Goal: Information Seeking & Learning: Learn about a topic

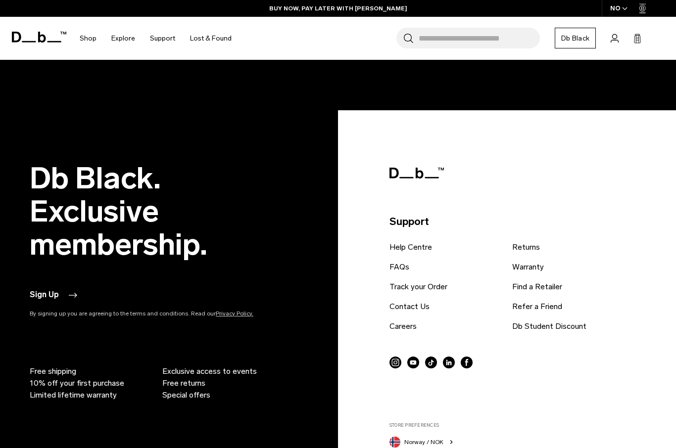
scroll to position [1899, 0]
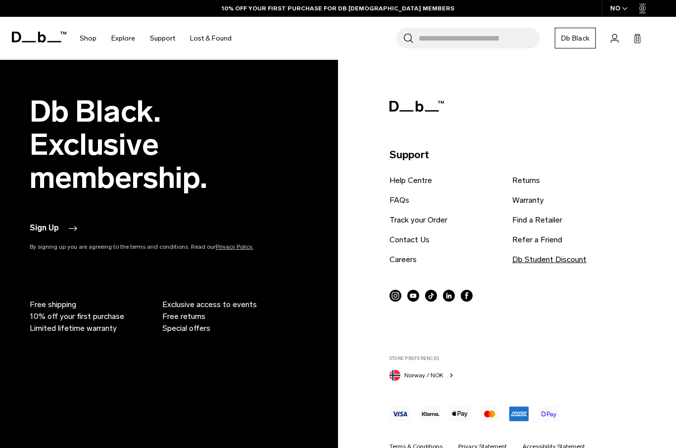
click at [574, 263] on link "Db Student Discount" at bounding box center [549, 260] width 74 height 12
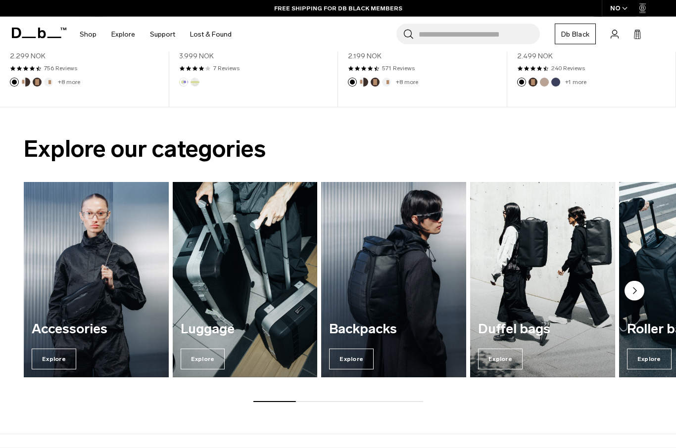
scroll to position [542, 0]
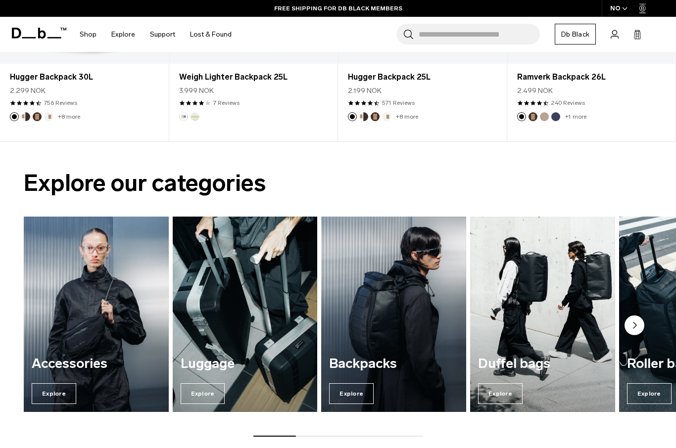
click at [636, 324] on circle "Next slide" at bounding box center [634, 326] width 20 height 20
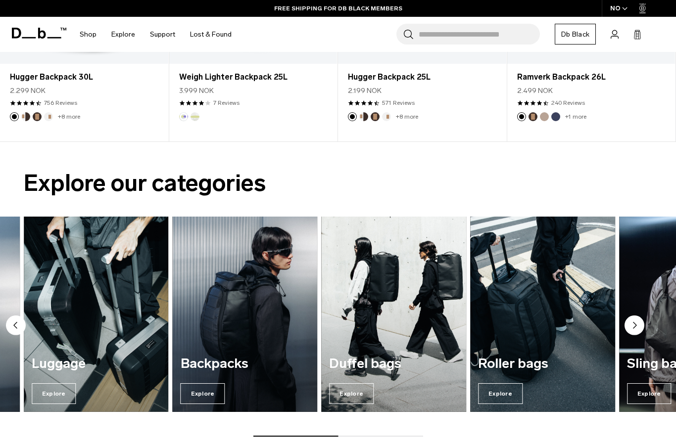
click at [636, 324] on circle "Next slide" at bounding box center [634, 326] width 20 height 20
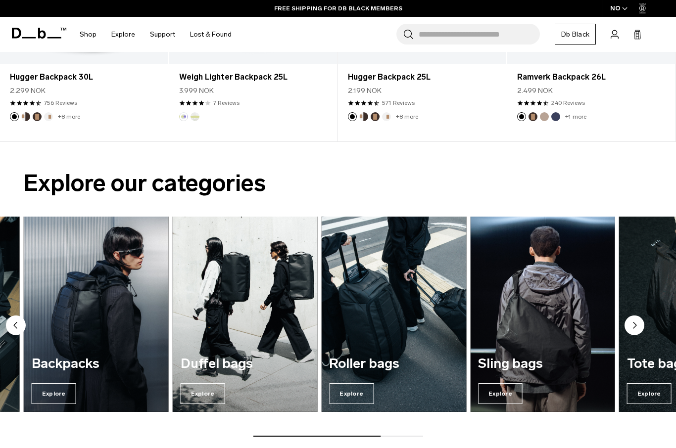
click at [636, 324] on circle "Next slide" at bounding box center [634, 326] width 20 height 20
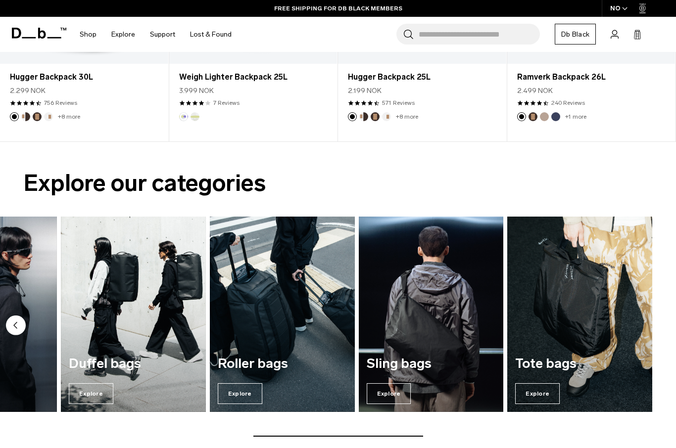
click at [636, 324] on img "7 / 7" at bounding box center [579, 314] width 149 height 201
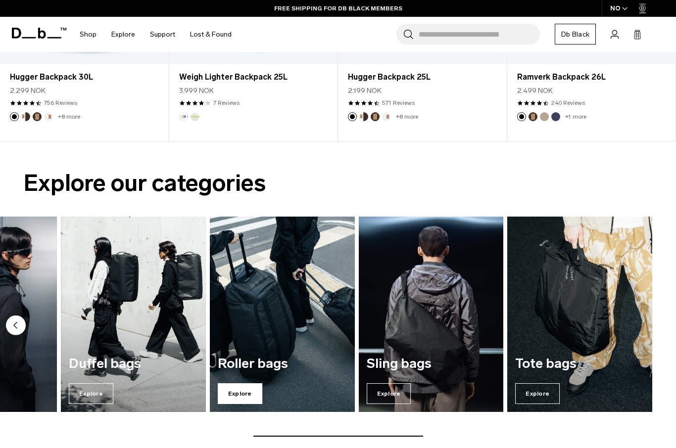
click at [248, 393] on span "Explore" at bounding box center [240, 393] width 45 height 21
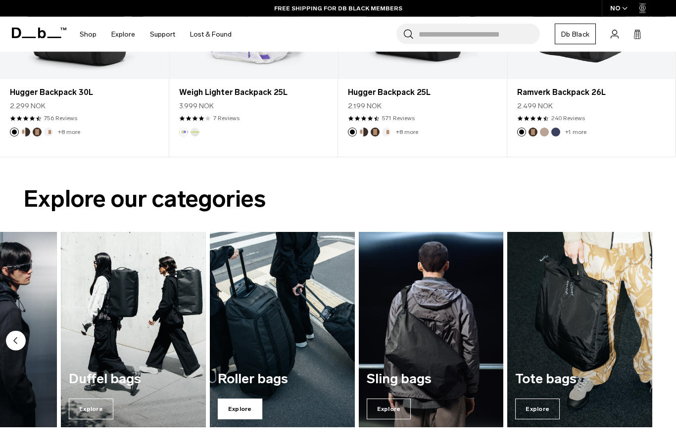
scroll to position [404, 0]
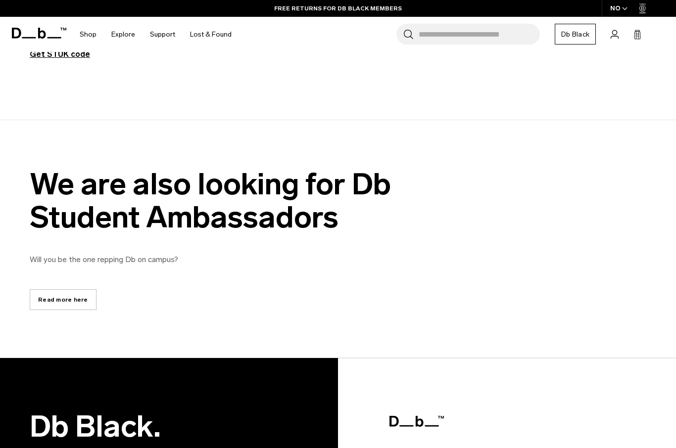
scroll to position [657, 0]
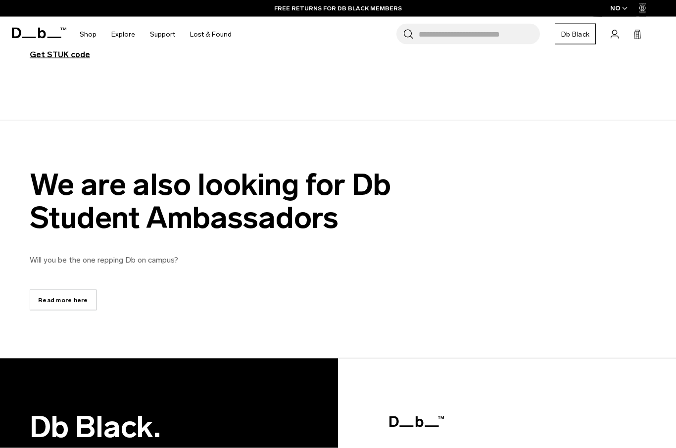
click at [69, 303] on link "Read more here" at bounding box center [63, 300] width 67 height 21
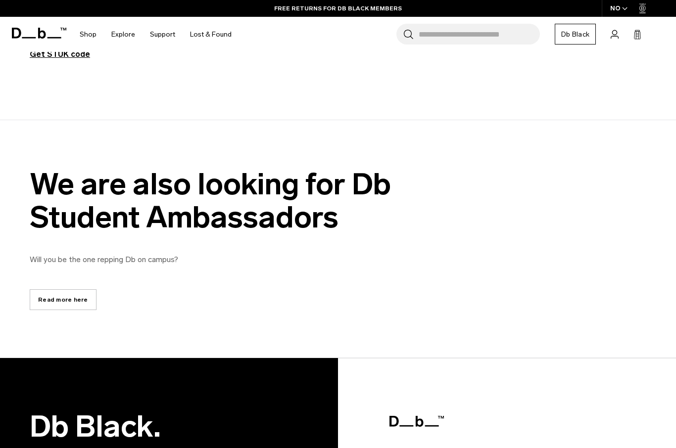
scroll to position [657, 0]
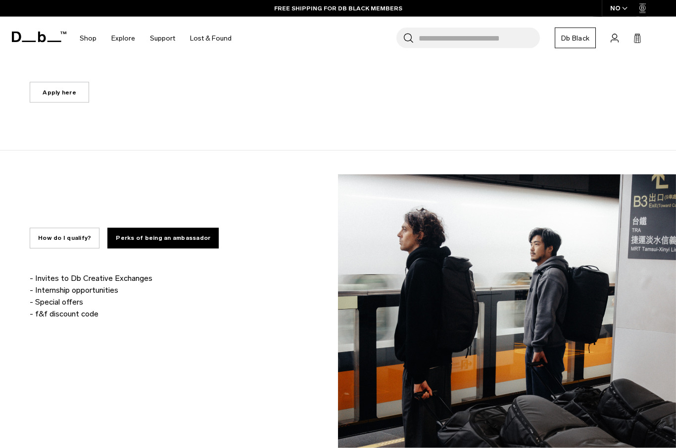
scroll to position [537, 0]
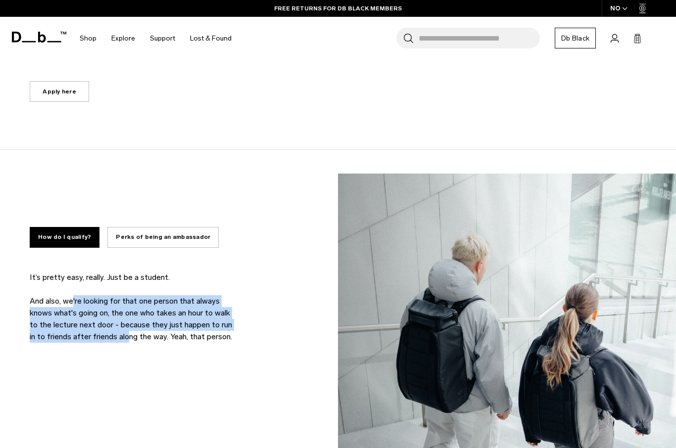
drag, startPoint x: 73, startPoint y: 301, endPoint x: 118, endPoint y: 335, distance: 56.5
click at [118, 335] on p "It’s pretty easy, really. Just be a student. And also, we're looking for that o…" at bounding box center [134, 307] width 208 height 71
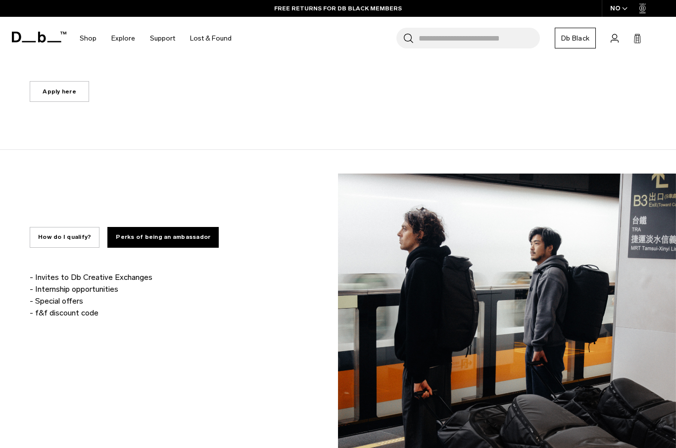
click at [142, 335] on p "It’s pretty easy, really. Just be a student. And also, we're looking for that o…" at bounding box center [134, 307] width 208 height 71
click at [56, 237] on button "How do I qualify?" at bounding box center [65, 237] width 70 height 21
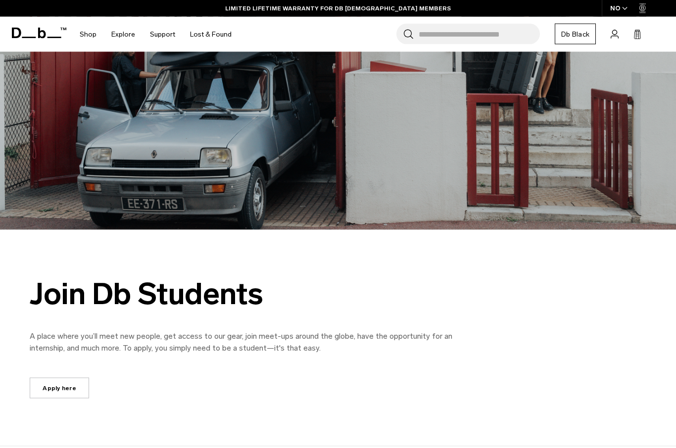
scroll to position [241, 0]
drag, startPoint x: 101, startPoint y: 297, endPoint x: 131, endPoint y: 294, distance: 29.8
click at [131, 300] on div "Join Db Students" at bounding box center [252, 293] width 445 height 33
click at [131, 294] on div "Join Db Students" at bounding box center [252, 293] width 445 height 33
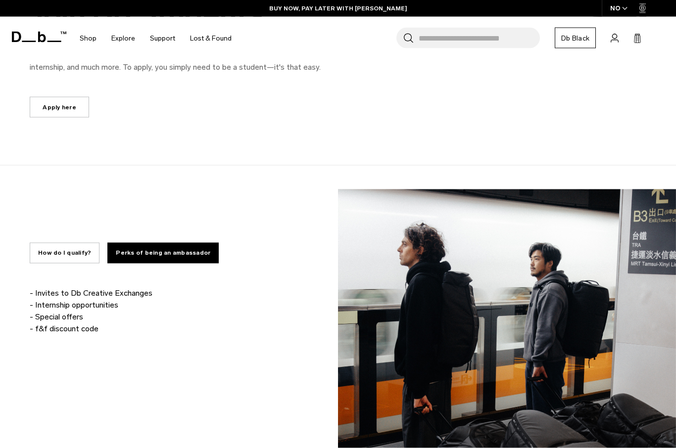
scroll to position [527, 0]
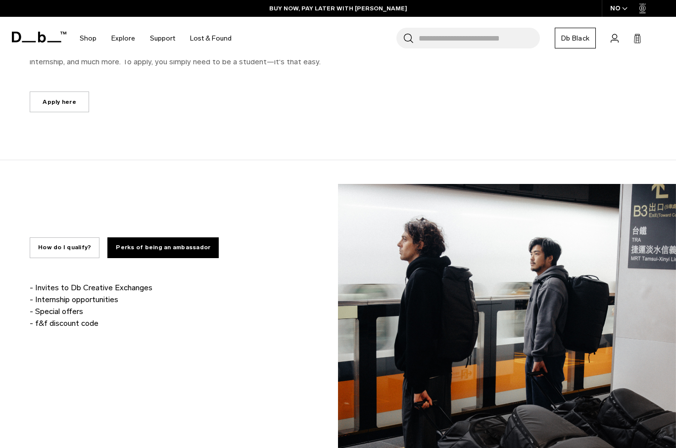
click at [68, 248] on button "How do I qualify?" at bounding box center [65, 247] width 70 height 21
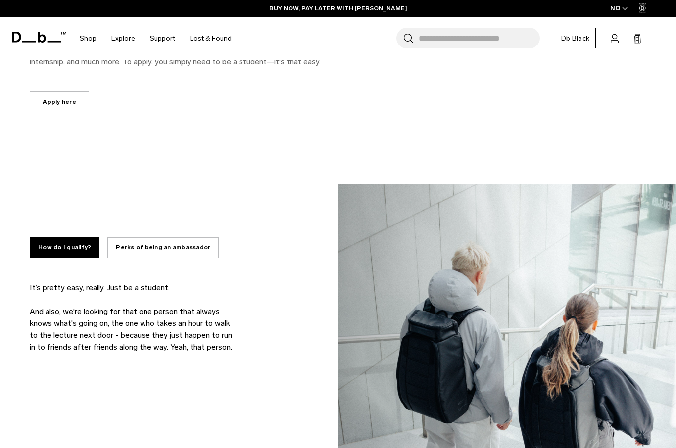
click at [143, 238] on button "Perks of being an ambassador" at bounding box center [162, 247] width 111 height 21
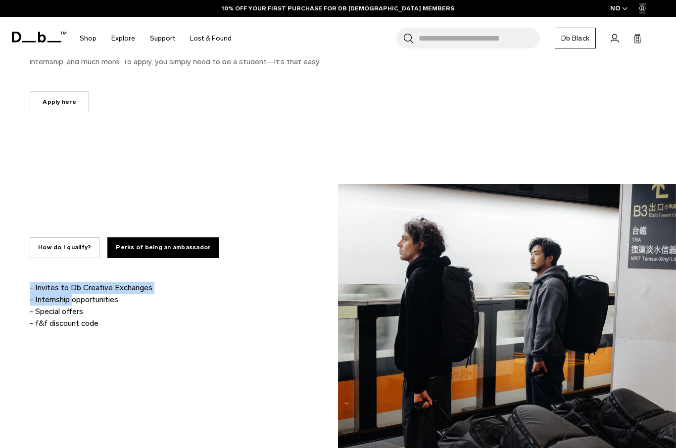
drag, startPoint x: 35, startPoint y: 288, endPoint x: 72, endPoint y: 296, distance: 37.9
click at [72, 296] on div "It’s pretty easy, really. Just be a student. And also, we're looking for that o…" at bounding box center [169, 305] width 279 height 47
click at [62, 253] on button "How do I qualify?" at bounding box center [65, 247] width 70 height 21
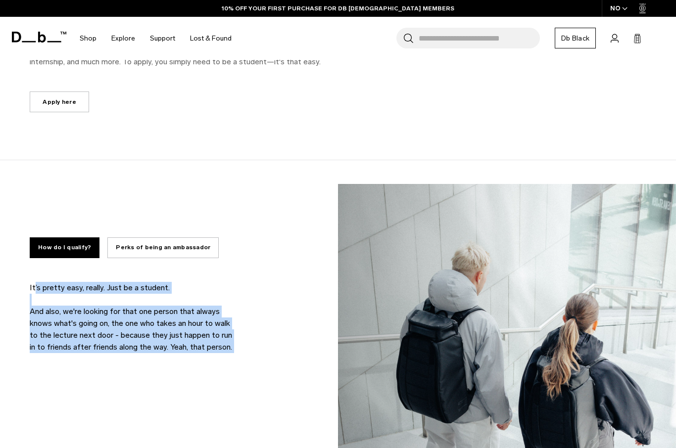
click at [154, 328] on p "It’s pretty easy, really. Just be a student. And also, we're looking for that o…" at bounding box center [134, 317] width 208 height 71
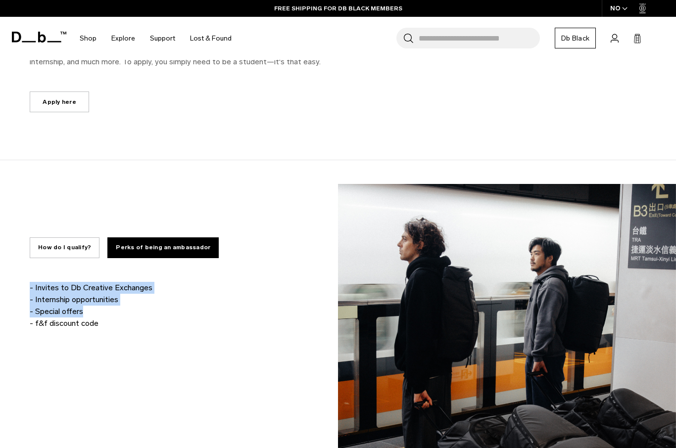
drag, startPoint x: 44, startPoint y: 325, endPoint x: 98, endPoint y: 305, distance: 57.3
click at [98, 305] on div "It’s pretty easy, really. Just be a student. And also, we're looking for that o…" at bounding box center [169, 305] width 279 height 47
click at [98, 305] on p "- Invites to Db Creative Exchanges - Internship opportunities - Special offers …" at bounding box center [134, 305] width 208 height 47
click at [63, 246] on button "How do I qualify?" at bounding box center [65, 247] width 70 height 21
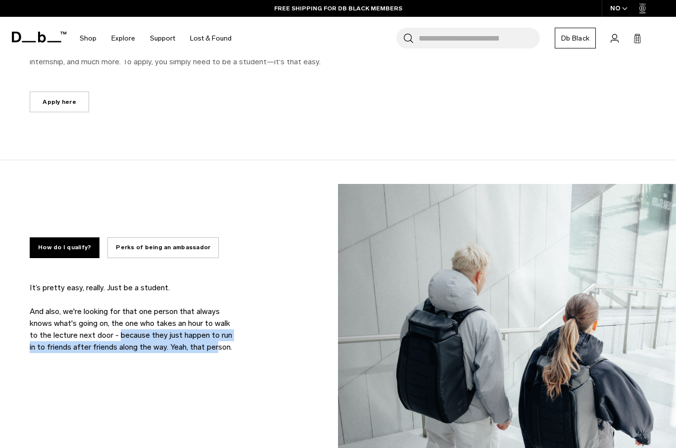
drag, startPoint x: 118, startPoint y: 331, endPoint x: 207, endPoint y: 347, distance: 90.1
click at [207, 347] on p "It’s pretty easy, really. Just be a student. And also, we're looking for that o…" at bounding box center [134, 317] width 208 height 71
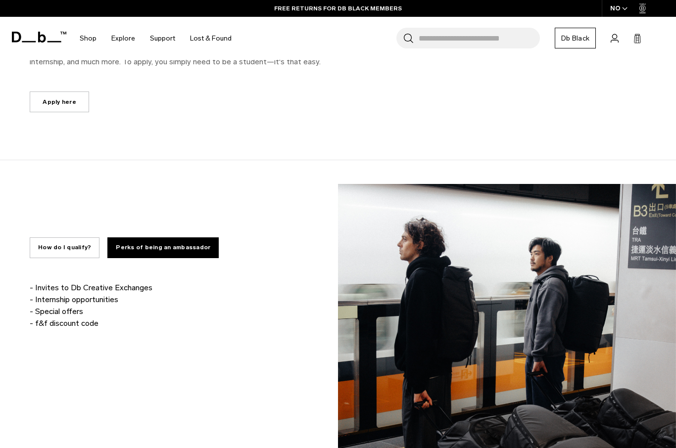
click at [207, 346] on p "It’s pretty easy, really. Just be a student. And also, we're looking for that o…" at bounding box center [134, 317] width 208 height 71
drag, startPoint x: 45, startPoint y: 285, endPoint x: 63, endPoint y: 322, distance: 41.2
click at [63, 323] on p "- Invites to Db Creative Exchanges - Internship opportunities - Special offers …" at bounding box center [134, 305] width 208 height 47
click at [86, 321] on p "- Invites to Db Creative Exchanges - Internship opportunities - Special offers …" at bounding box center [134, 305] width 208 height 47
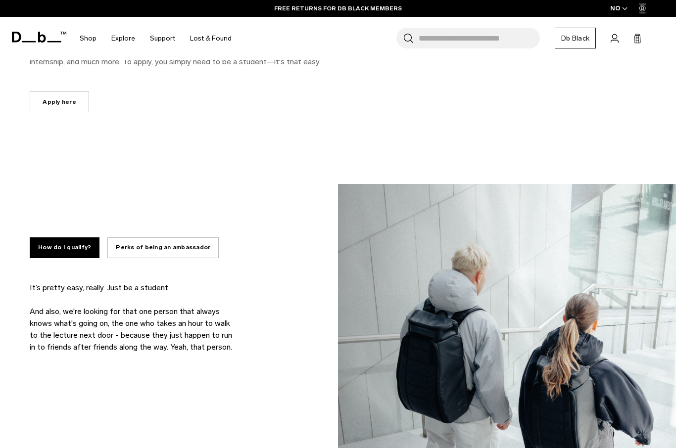
click at [63, 247] on button "How do I qualify?" at bounding box center [65, 247] width 70 height 21
click at [145, 243] on button "Perks of being an ambassador" at bounding box center [162, 247] width 111 height 21
click at [143, 246] on button "Perks of being an ambassador" at bounding box center [162, 247] width 111 height 21
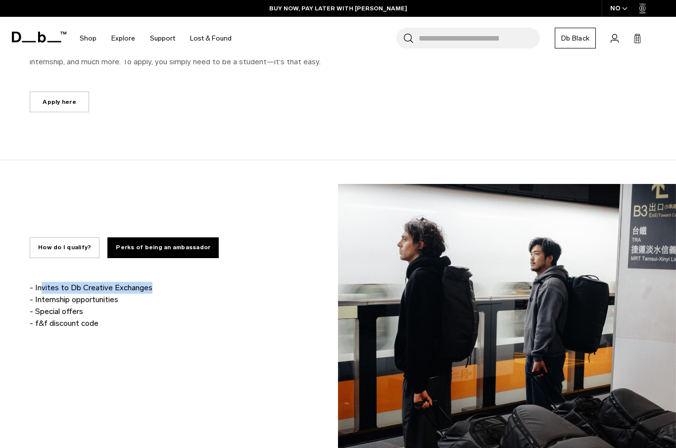
drag, startPoint x: 39, startPoint y: 288, endPoint x: 160, endPoint y: 288, distance: 120.7
click at [160, 288] on p "- Invites to Db Creative Exchanges - Internship opportunities - Special offers …" at bounding box center [134, 305] width 208 height 47
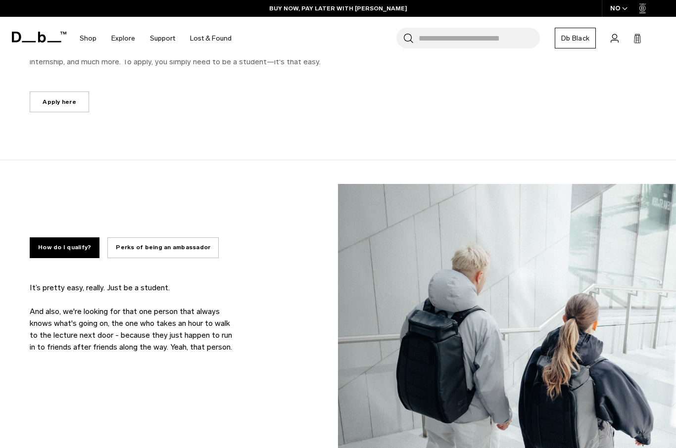
click at [183, 243] on button "Perks of being an ambassador" at bounding box center [162, 247] width 111 height 21
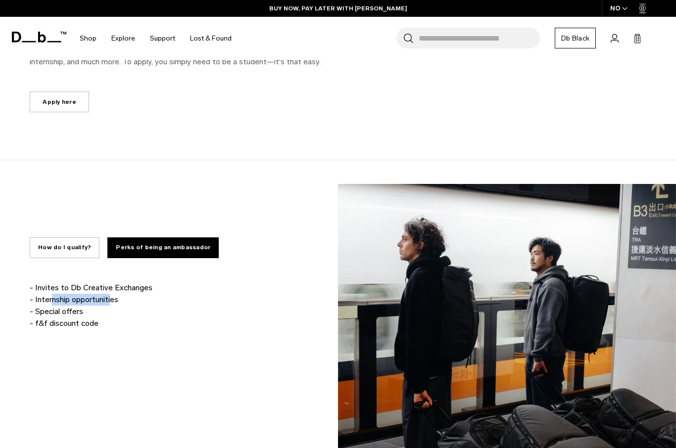
drag, startPoint x: 50, startPoint y: 299, endPoint x: 110, endPoint y: 298, distance: 59.9
click at [110, 298] on p "- Invites to Db Creative Exchanges - Internship opportunities - Special offers …" at bounding box center [134, 305] width 208 height 47
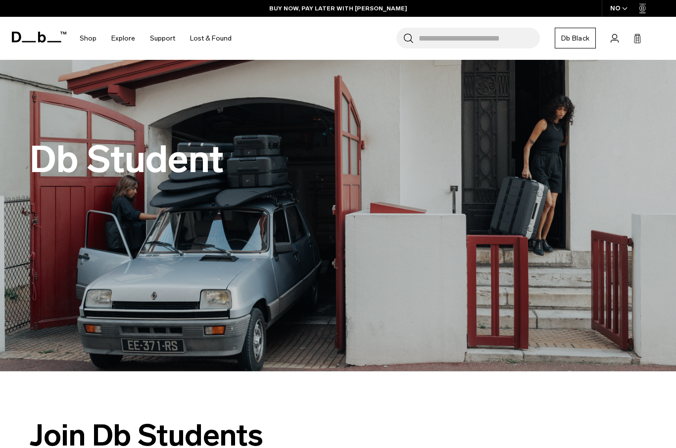
scroll to position [0, 0]
